Goal: Find specific page/section: Find specific page/section

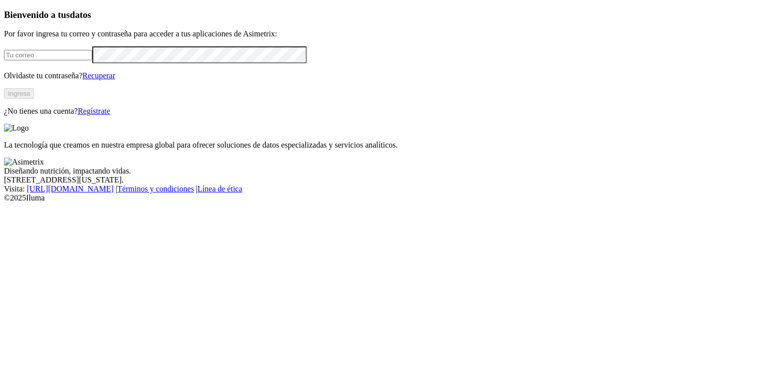
type input "[PERSON_NAME][EMAIL_ADDRESS][PERSON_NAME][DOMAIN_NAME]"
click at [34, 99] on button "Ingresa" at bounding box center [19, 93] width 30 height 10
